Goal: Task Accomplishment & Management: Complete application form

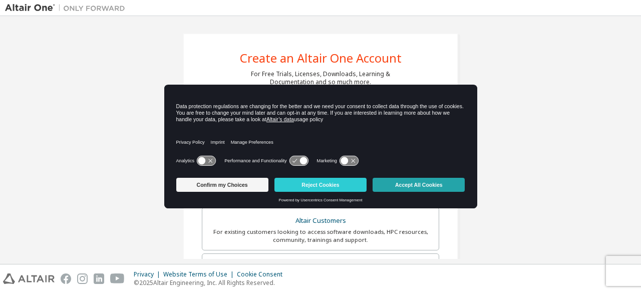
click at [451, 185] on button "Accept All Cookies" at bounding box center [418, 185] width 92 height 14
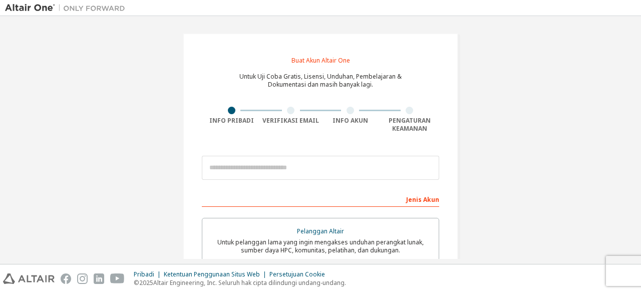
click at [488, 94] on div "Buat Akun Altair One Untuk Uji Coba Gratis, Lisensi, Unduhan, Pembelajaran & Do…" at bounding box center [320, 291] width 631 height 541
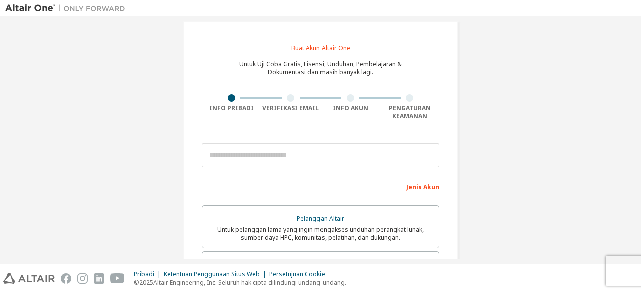
scroll to position [13, 0]
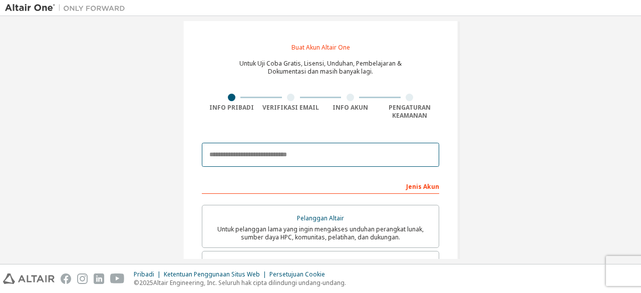
click at [304, 162] on input "email" at bounding box center [320, 155] width 237 height 24
type input "**********"
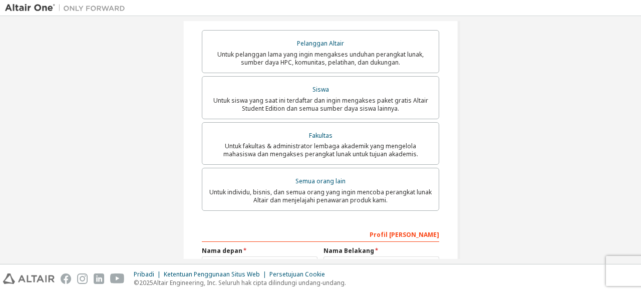
scroll to position [188, 0]
click at [312, 186] on div "Semua orang lain" at bounding box center [320, 181] width 224 height 14
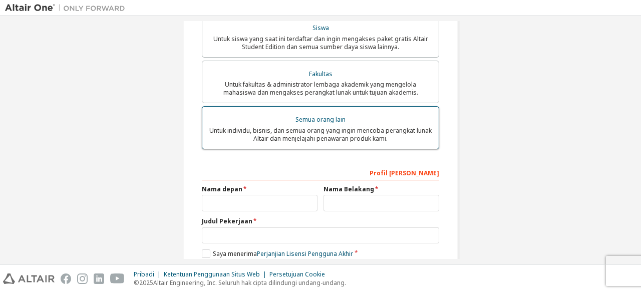
scroll to position [252, 0]
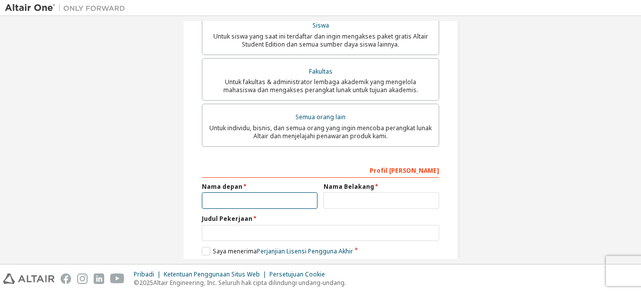
click at [297, 202] on input "text" at bounding box center [260, 200] width 116 height 17
type input "*"
type input "**********"
